Goal: Task Accomplishment & Management: Complete application form

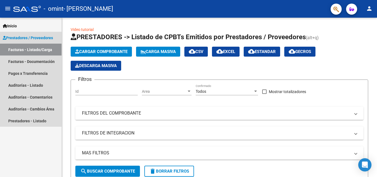
click at [44, 52] on link "Facturas - Listado/Carga" at bounding box center [31, 50] width 62 height 12
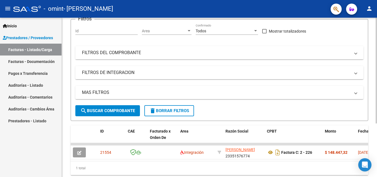
scroll to position [81, 0]
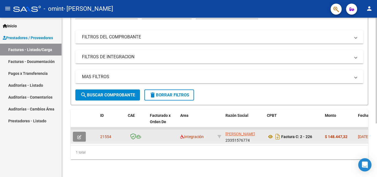
click at [81, 135] on icon "button" at bounding box center [79, 137] width 4 height 4
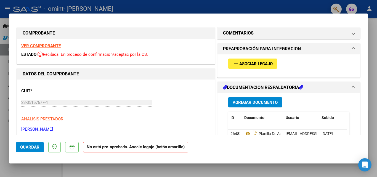
click at [261, 62] on span "Asociar Legajo" at bounding box center [255, 63] width 33 height 5
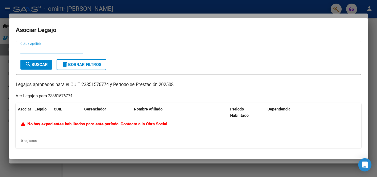
click at [45, 64] on span "search Buscar" at bounding box center [36, 64] width 23 height 5
click at [46, 63] on span "search Buscar" at bounding box center [36, 64] width 23 height 5
click at [57, 52] on input "CUIL / Apellido" at bounding box center [51, 49] width 62 height 5
click at [291, 6] on div at bounding box center [188, 88] width 377 height 177
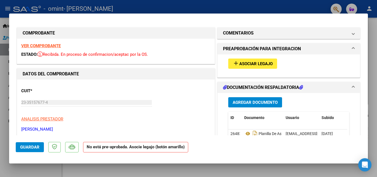
scroll to position [28, 0]
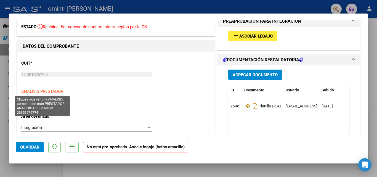
click at [57, 93] on span "ANALISIS PRESTADOR" at bounding box center [42, 91] width 42 height 5
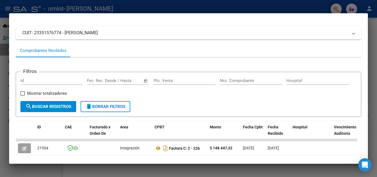
scroll to position [55, 0]
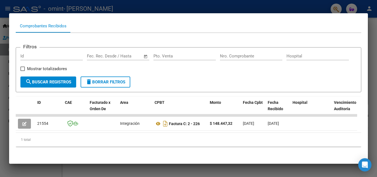
click at [284, 2] on div at bounding box center [188, 88] width 377 height 177
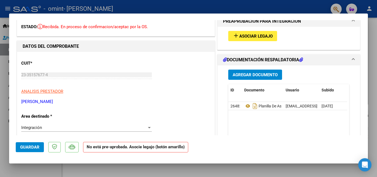
click at [371, 48] on div at bounding box center [188, 88] width 377 height 177
type input "$ 0,00"
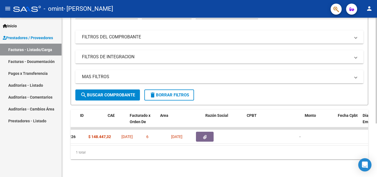
scroll to position [0, 0]
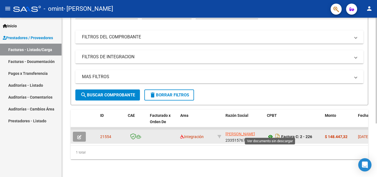
click at [271, 134] on icon at bounding box center [270, 136] width 7 height 7
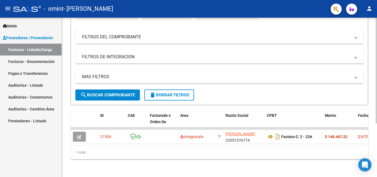
click at [219, 156] on div "1 total" at bounding box center [220, 152] width 298 height 14
click at [369, 10] on mat-icon "person" at bounding box center [369, 8] width 7 height 7
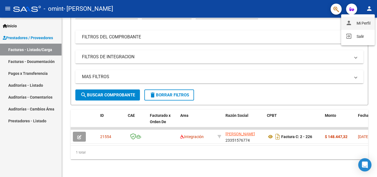
click at [363, 23] on button "person Mi Perfil" at bounding box center [358, 23] width 34 height 13
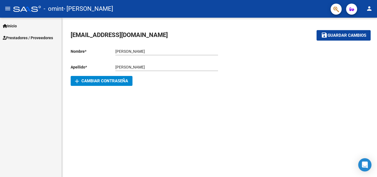
click at [17, 36] on span "Prestadores / Proveedores" at bounding box center [28, 38] width 50 height 6
click at [23, 37] on span "Prestadores / Proveedores" at bounding box center [28, 38] width 50 height 6
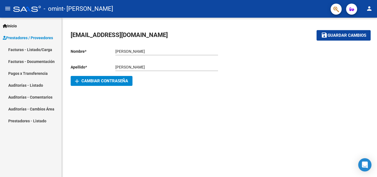
click at [24, 50] on link "Facturas - Listado/Carga" at bounding box center [31, 50] width 62 height 12
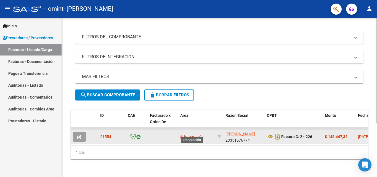
click at [193, 134] on span "Integración" at bounding box center [191, 136] width 23 height 4
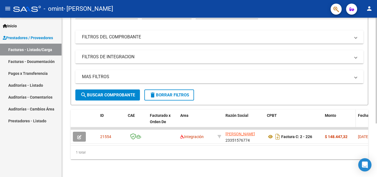
click at [347, 110] on datatable-header-cell "Monto" at bounding box center [339, 122] width 33 height 24
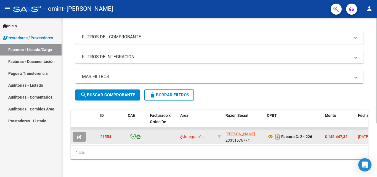
click at [80, 135] on icon "button" at bounding box center [79, 137] width 4 height 4
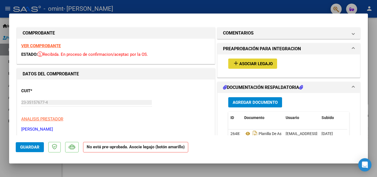
click at [244, 62] on span "Asociar Legajo" at bounding box center [255, 63] width 33 height 5
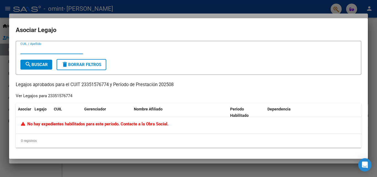
click at [74, 49] on input "CUIL / Apellido" at bounding box center [51, 49] width 62 height 5
click at [41, 64] on span "search Buscar" at bounding box center [36, 64] width 23 height 5
click at [54, 51] on input "neme" at bounding box center [51, 49] width 62 height 5
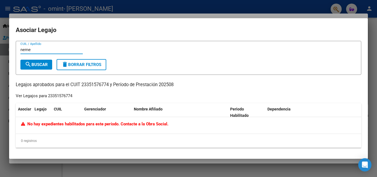
click at [54, 51] on input "neme" at bounding box center [51, 49] width 62 height 5
type input "[PERSON_NAME]"
click at [275, 4] on div at bounding box center [188, 88] width 377 height 177
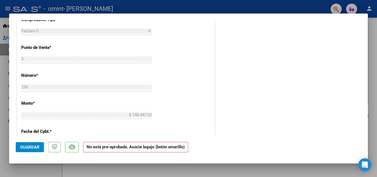
scroll to position [221, 0]
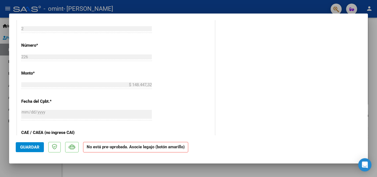
click at [319, 8] on div at bounding box center [188, 88] width 377 height 177
type input "$ 0,00"
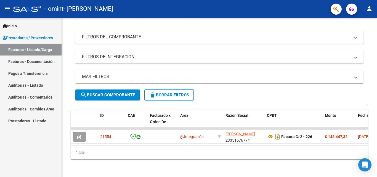
scroll to position [81, 0]
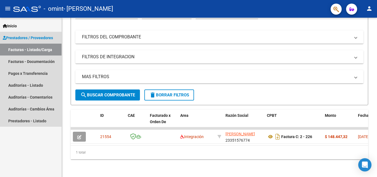
click at [41, 36] on span "Prestadores / Proveedores" at bounding box center [28, 38] width 50 height 6
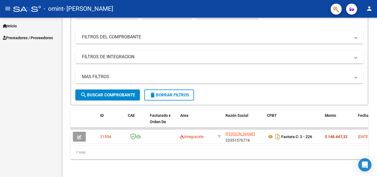
click at [42, 36] on span "Prestadores / Proveedores" at bounding box center [28, 38] width 50 height 6
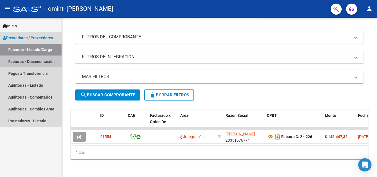
click at [35, 63] on link "Facturas - Documentación" at bounding box center [31, 61] width 62 height 12
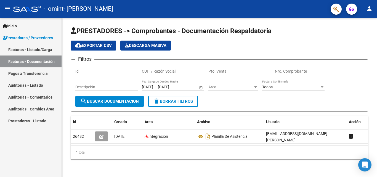
click at [26, 47] on link "Facturas - Listado/Carga" at bounding box center [31, 50] width 62 height 12
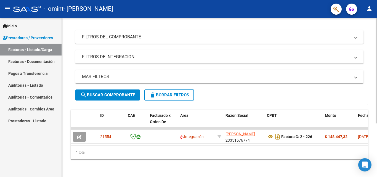
scroll to position [81, 0]
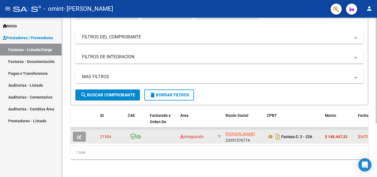
click at [81, 134] on button "button" at bounding box center [79, 137] width 13 height 10
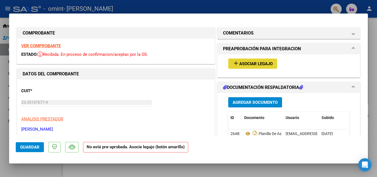
click at [269, 63] on span "Asociar Legajo" at bounding box center [255, 63] width 33 height 5
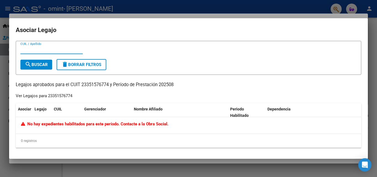
click at [373, 44] on div at bounding box center [188, 88] width 377 height 177
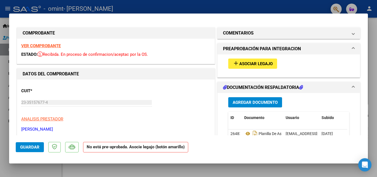
click at [0, 51] on div at bounding box center [188, 88] width 377 height 177
type input "$ 0,00"
